Goal: Task Accomplishment & Management: Manage account settings

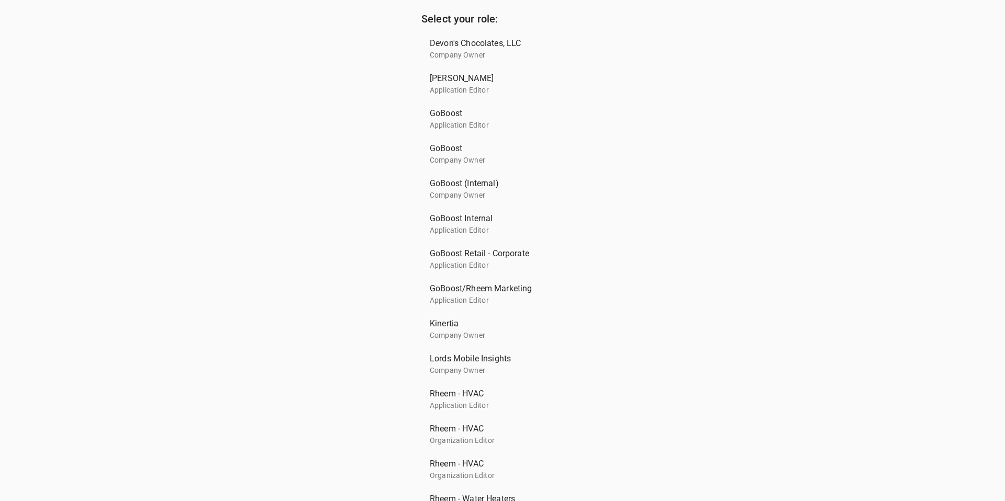
click at [312, 167] on div "Select your role: Devon's Chocolates, LLC Company Owner [PERSON_NAME] Applicati…" at bounding box center [502, 426] width 1005 height 852
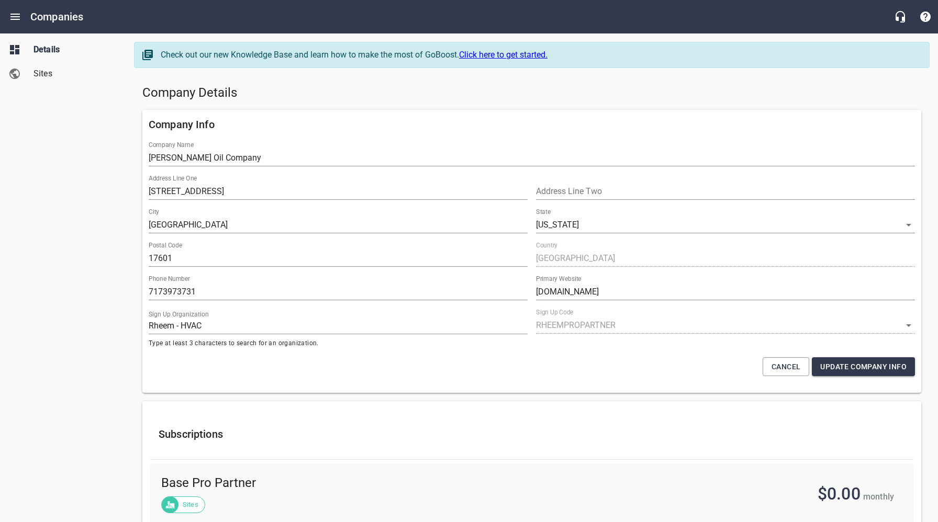
select select "Pennsylvania"
select select "62"
